Goal: Task Accomplishment & Management: Complete application form

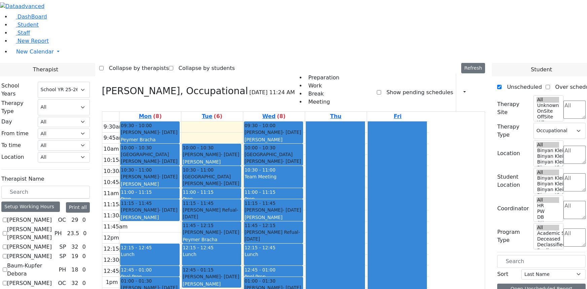
select select "212"
select select "1"
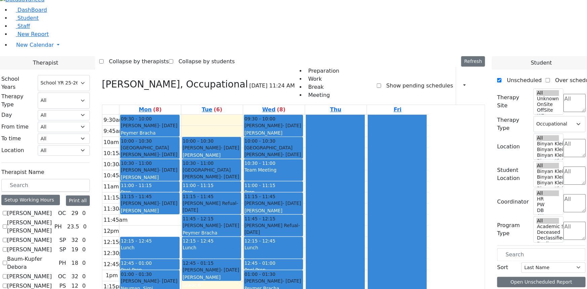
scroll to position [775, 0]
checkbox input "true"
select select
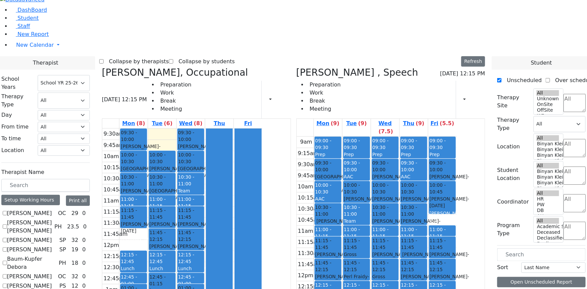
click at [102, 67] on icon at bounding box center [102, 72] width 0 height 11
checkbox input "false"
select select "3"
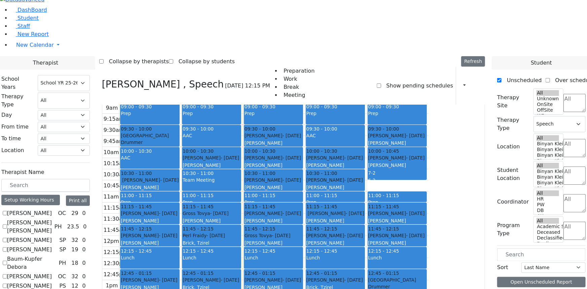
scroll to position [19, 0]
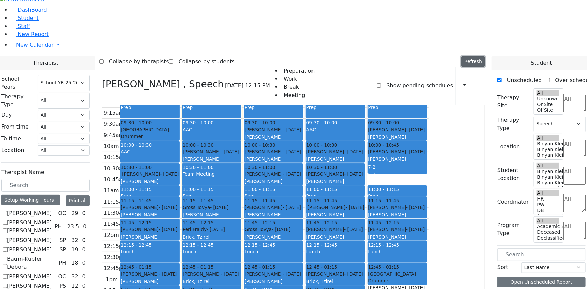
click at [479, 56] on button "Refresh" at bounding box center [474, 61] width 24 height 10
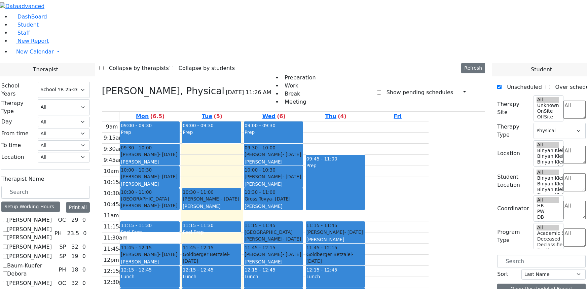
select select "212"
select select "2"
click at [37, 28] on link "Student" at bounding box center [25, 25] width 28 height 6
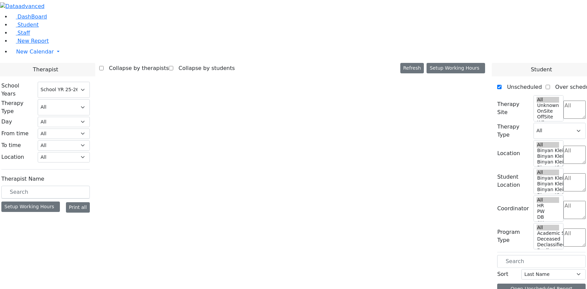
select select "212"
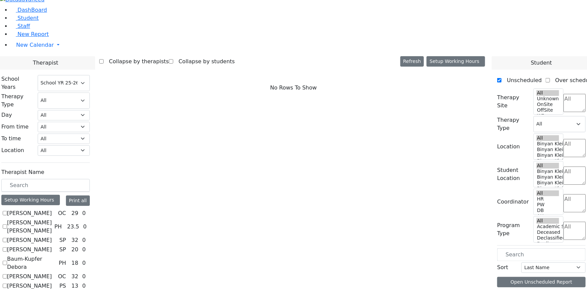
scroll to position [775, 0]
checkbox input "true"
select select "3"
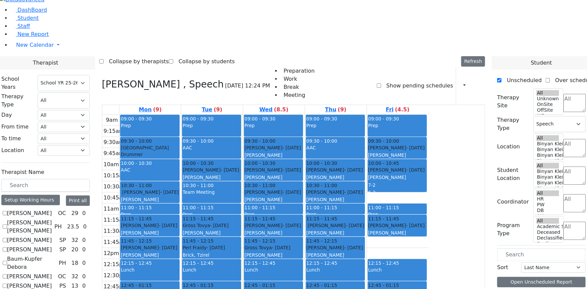
checkbox input "false"
select select
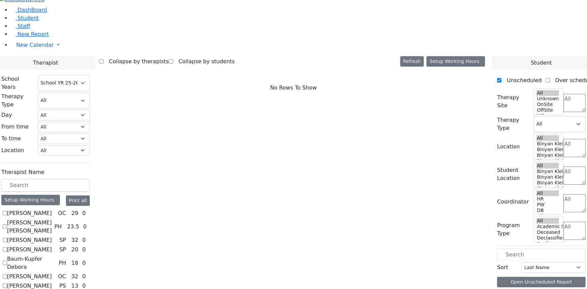
scroll to position [316, 0]
checkbox input "true"
select select "1"
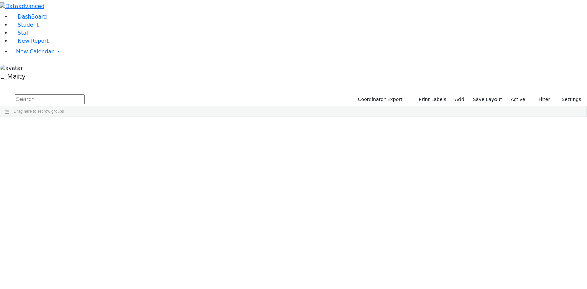
scroll to position [1285, 0]
click at [113, 224] on div "David" at bounding box center [94, 228] width 38 height 9
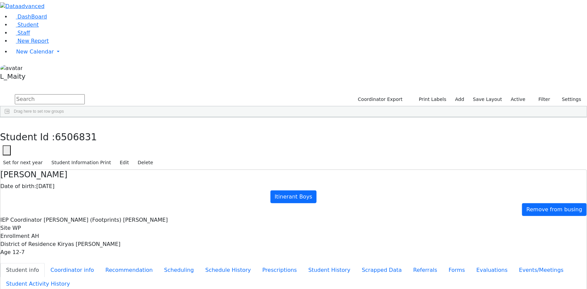
scroll to position [33, 0]
click at [7, 123] on icon "button" at bounding box center [5, 125] width 4 height 4
click at [190, 148] on div "[PERSON_NAME]" at bounding box center [170, 152] width 38 height 9
click at [277, 241] on span "IEP Coordinator" at bounding box center [260, 245] width 34 height 9
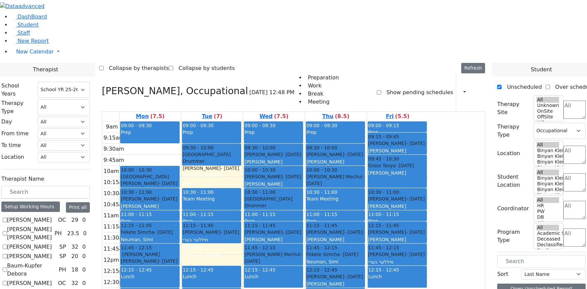
select select "212"
select select "1"
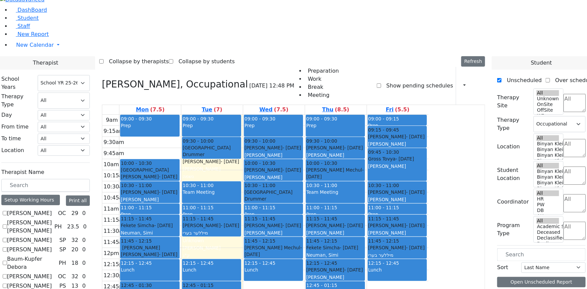
scroll to position [316, 0]
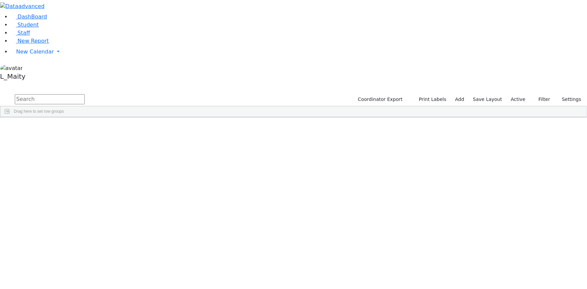
scroll to position [367, 0]
click at [190, 179] on div "[PERSON_NAME]" at bounding box center [170, 183] width 38 height 9
click at [275, 271] on span "IEP Coordinator" at bounding box center [258, 275] width 34 height 9
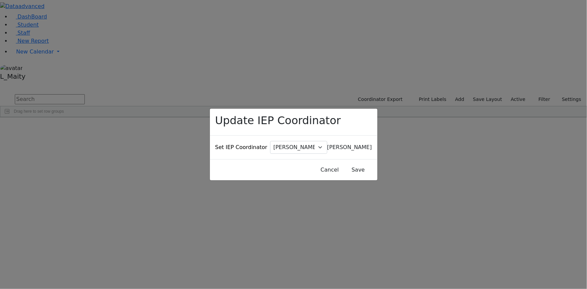
click at [328, 144] on span "[PERSON_NAME]" at bounding box center [350, 147] width 45 height 6
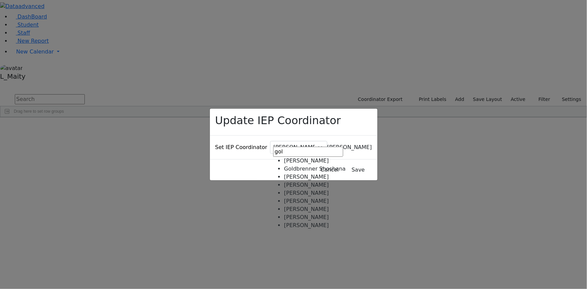
type input "gol"
select select "331"
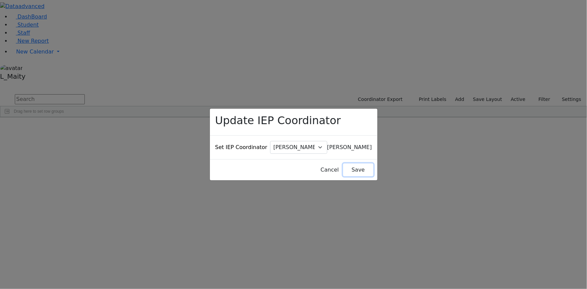
click at [344, 164] on button "Save" at bounding box center [358, 170] width 30 height 13
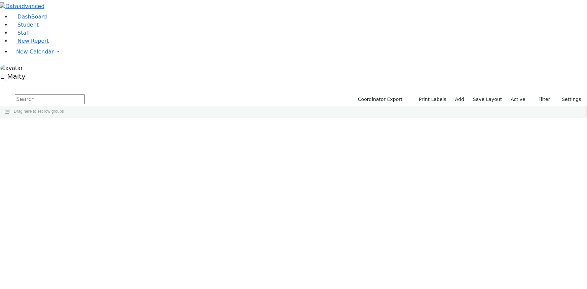
scroll to position [398, 0]
click at [190, 185] on div "Peymer Bracha" at bounding box center [170, 189] width 38 height 9
click at [280, 274] on span "IEP Coordinator" at bounding box center [263, 278] width 34 height 9
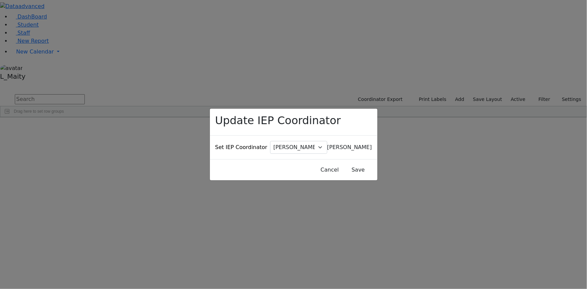
click at [328, 144] on span "[PERSON_NAME]" at bounding box center [350, 147] width 45 height 6
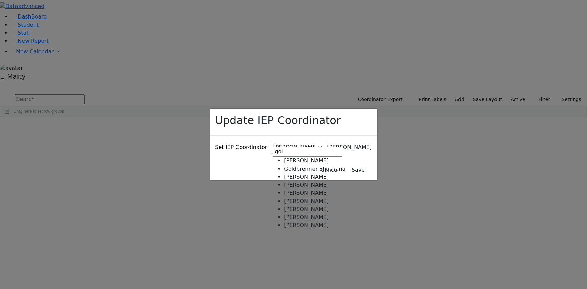
type input "gol"
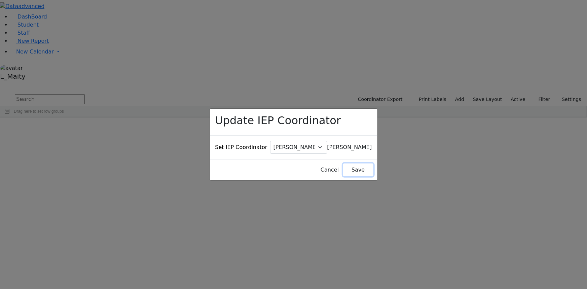
click at [344, 165] on button "Save" at bounding box center [358, 170] width 30 height 13
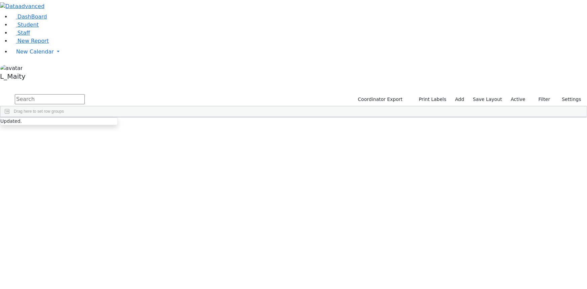
click at [85, 94] on input "text" at bounding box center [50, 99] width 70 height 10
type input "her"
click at [271, 274] on span "IEP Coordinator" at bounding box center [254, 278] width 34 height 9
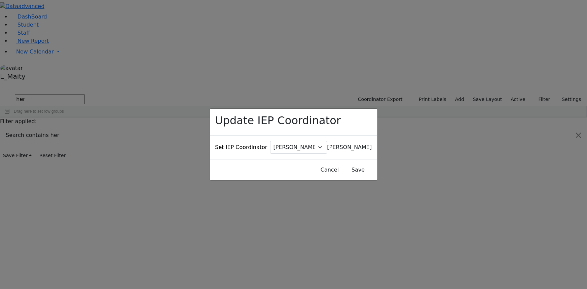
click at [328, 144] on span "[PERSON_NAME]" at bounding box center [350, 147] width 45 height 6
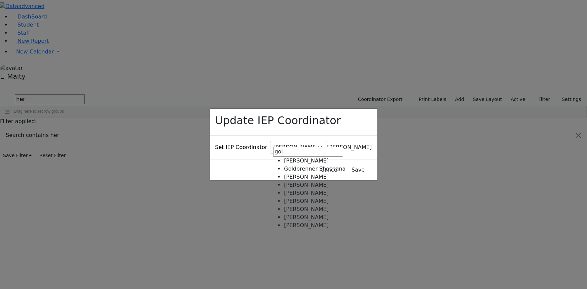
type input "gol"
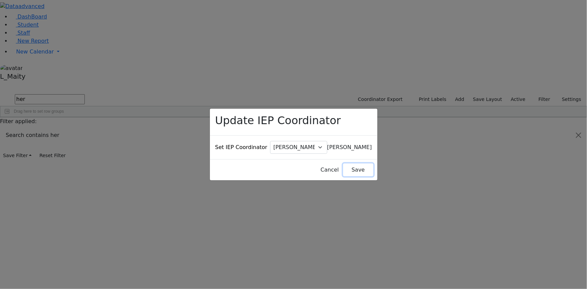
click at [345, 164] on button "Save" at bounding box center [358, 170] width 30 height 13
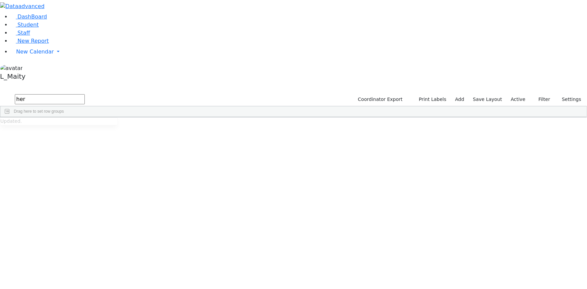
click at [85, 94] on input "her" at bounding box center [50, 99] width 70 height 10
type input "meis"
click at [190, 137] on div "Peymer Bracha" at bounding box center [170, 141] width 38 height 9
click at [270, 230] on span "IEP Coordinator" at bounding box center [253, 234] width 34 height 9
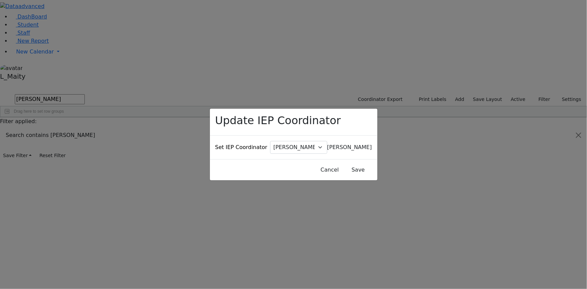
click at [328, 144] on span "[PERSON_NAME]" at bounding box center [350, 147] width 45 height 6
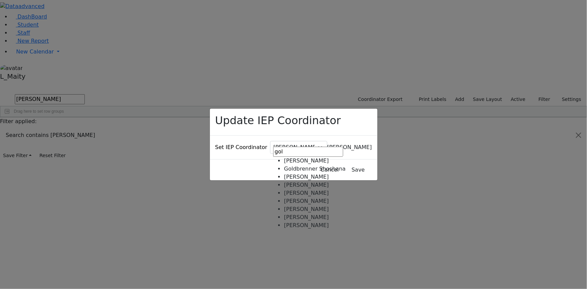
type input "gol"
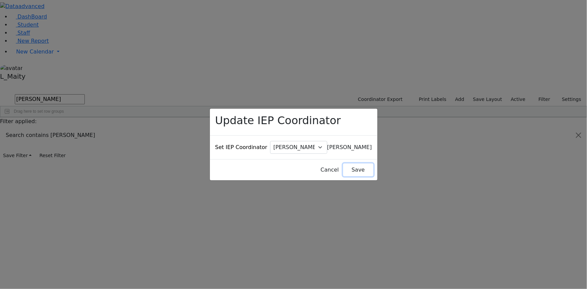
click at [343, 164] on button "Save" at bounding box center [358, 170] width 30 height 13
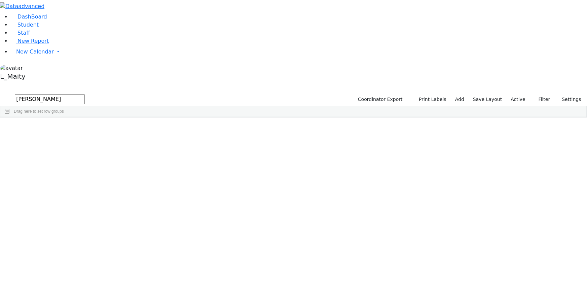
click at [85, 94] on input "meis" at bounding box center [50, 99] width 70 height 10
type input "per"
click at [190, 201] on div "Unknown" at bounding box center [170, 205] width 38 height 9
click at [271, 274] on span "IEP Coordinator" at bounding box center [254, 278] width 34 height 9
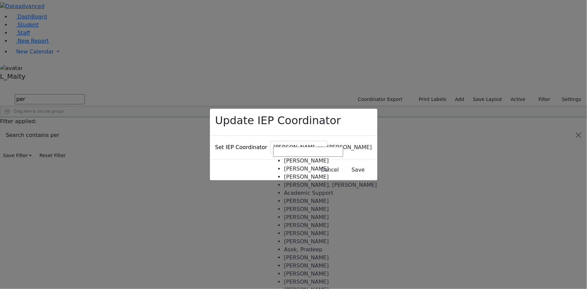
click at [328, 144] on span "[PERSON_NAME]" at bounding box center [350, 147] width 45 height 6
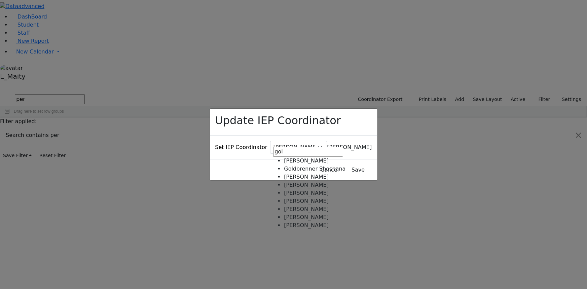
type input "gol"
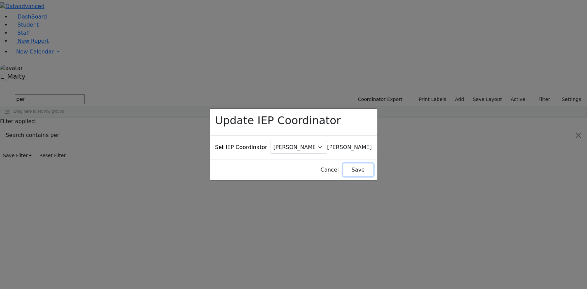
click at [346, 164] on button "Save" at bounding box center [358, 170] width 30 height 13
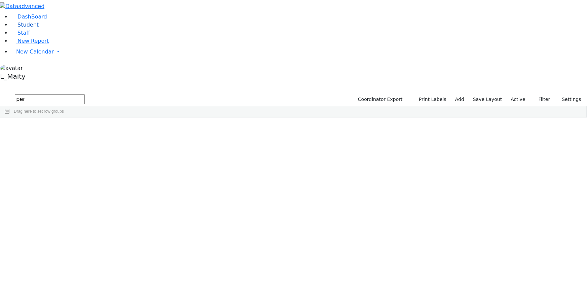
click at [39, 28] on link "Student" at bounding box center [25, 25] width 28 height 6
click at [85, 94] on input "text" at bounding box center [50, 99] width 70 height 10
type input "[PERSON_NAME]"
click at [190, 173] on div "Peymer Bracha" at bounding box center [170, 177] width 38 height 9
click at [279, 266] on span "IEP Coordinator" at bounding box center [262, 270] width 34 height 9
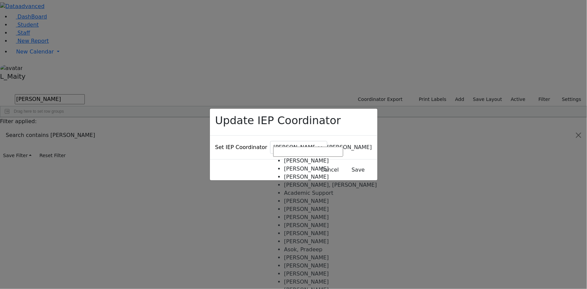
click at [328, 144] on span "[PERSON_NAME]" at bounding box center [350, 147] width 45 height 6
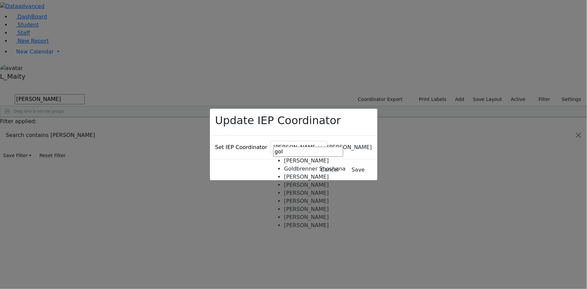
type input "gol"
select select "331"
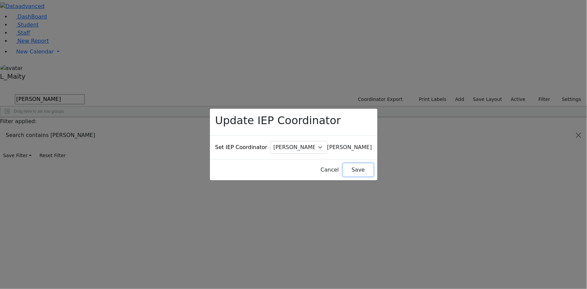
click at [350, 164] on button "Save" at bounding box center [358, 170] width 30 height 13
